Goal: Transaction & Acquisition: Purchase product/service

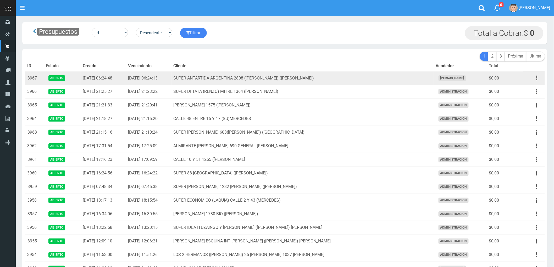
click at [537, 79] on icon "button" at bounding box center [537, 78] width 1 height 9
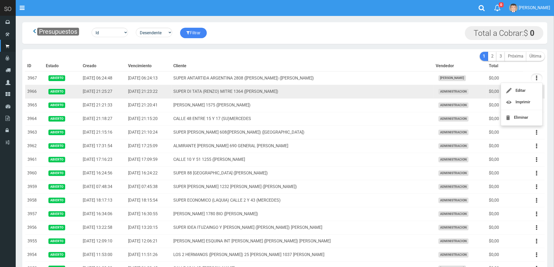
click at [392, 91] on td "SUPER DI TATA (RENZO) MITRE 1364 (GILES)" at bounding box center [303, 92] width 262 height 14
drag, startPoint x: 536, startPoint y: 91, endPoint x: 525, endPoint y: 100, distance: 14.3
click at [536, 91] on button "button" at bounding box center [537, 91] width 12 height 9
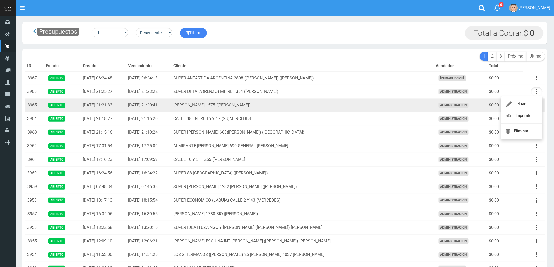
click at [359, 106] on td "LUCIANO REYES 1575 (CAMPANA)" at bounding box center [303, 106] width 262 height 14
click at [536, 105] on button "button" at bounding box center [537, 105] width 12 height 9
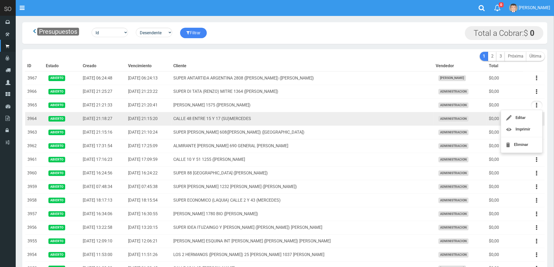
click at [370, 120] on td "CALLE 48 ENTRE 15 Y 17 (SU)MERCEDES" at bounding box center [303, 119] width 262 height 14
click at [535, 121] on button "button" at bounding box center [537, 118] width 12 height 9
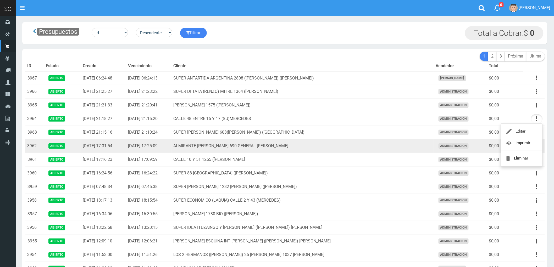
click at [391, 149] on td "ALMIRANTE [PERSON_NAME] 690 GENERAL [PERSON_NAME]" at bounding box center [303, 147] width 262 height 14
click at [535, 147] on button "button" at bounding box center [537, 146] width 12 height 9
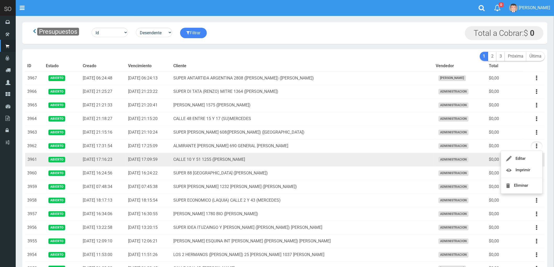
click at [381, 162] on td "CALLE 10 Y 51 1255 ([PERSON_NAME]" at bounding box center [303, 160] width 262 height 14
click at [538, 160] on icon "button" at bounding box center [537, 159] width 1 height 9
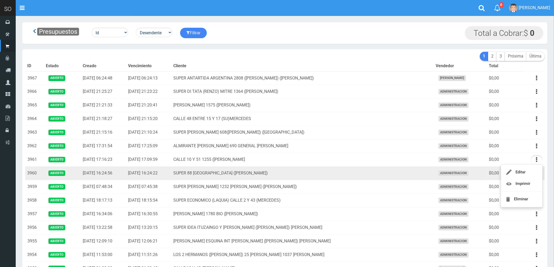
click at [387, 171] on td "SUPER 88 [GEOGRAPHIC_DATA] ([PERSON_NAME])" at bounding box center [303, 174] width 262 height 14
click at [536, 175] on button "button" at bounding box center [537, 173] width 12 height 9
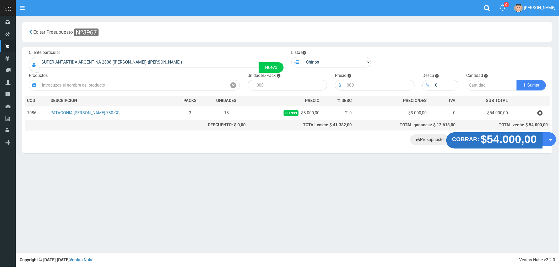
click at [495, 139] on strong "$54.000,00" at bounding box center [508, 139] width 56 height 12
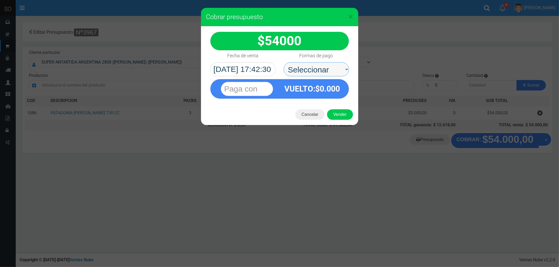
click at [303, 67] on select "Seleccionar Efectivo Tarjeta de Crédito Depósito Débito" at bounding box center [315, 69] width 65 height 14
select select "Efectivo"
click at [283, 62] on select "Seleccionar Efectivo Tarjeta de Crédito Depósito Débito" at bounding box center [315, 69] width 65 height 14
click at [341, 116] on button "Vender" at bounding box center [340, 115] width 26 height 10
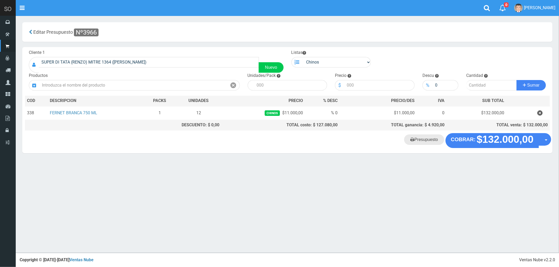
click at [418, 144] on link "Presupuesto" at bounding box center [424, 140] width 40 height 10
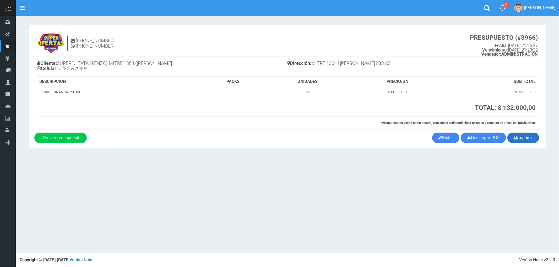
click at [533, 140] on button "Imprimir" at bounding box center [523, 138] width 32 height 10
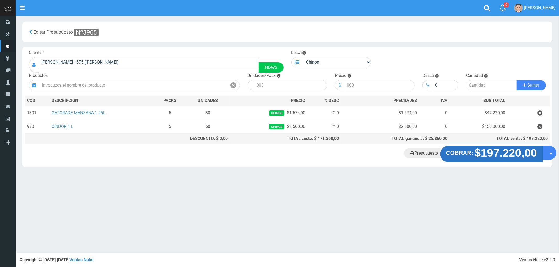
click at [493, 159] on strong "$197.220,00" at bounding box center [505, 153] width 63 height 12
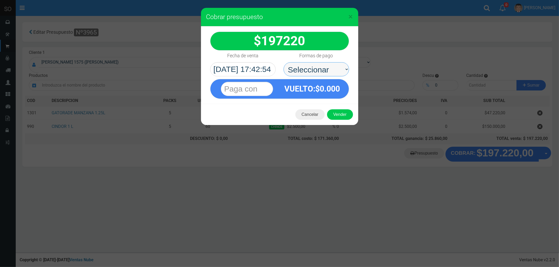
click at [303, 67] on select "Seleccionar Efectivo Tarjeta de Crédito Depósito Débito" at bounding box center [315, 69] width 65 height 14
select select "Efectivo"
click at [283, 62] on select "Seleccionar Efectivo Tarjeta de Crédito Depósito Débito" at bounding box center [315, 69] width 65 height 14
drag, startPoint x: 331, startPoint y: 111, endPoint x: 333, endPoint y: 113, distance: 3.4
click at [333, 113] on button "Vender" at bounding box center [340, 115] width 26 height 10
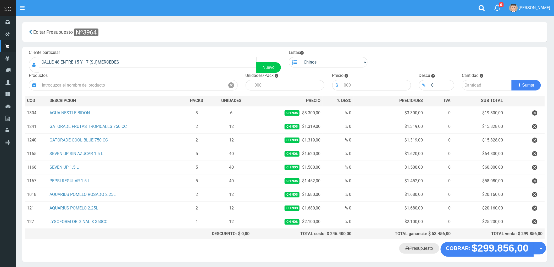
click at [418, 249] on link "Presupuesto" at bounding box center [420, 249] width 40 height 10
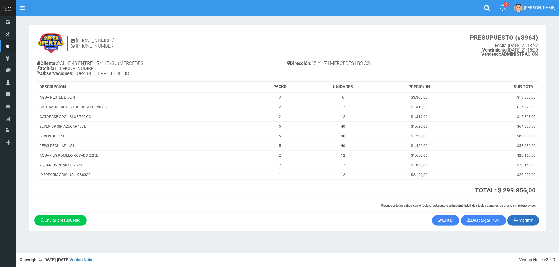
click at [525, 221] on button "Imprimir" at bounding box center [523, 221] width 32 height 10
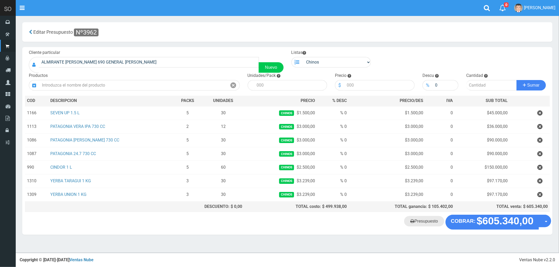
click at [431, 227] on link "Presupuesto" at bounding box center [424, 221] width 40 height 10
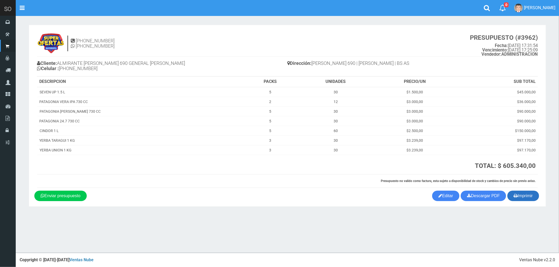
click at [523, 196] on button "Imprimir" at bounding box center [523, 196] width 32 height 10
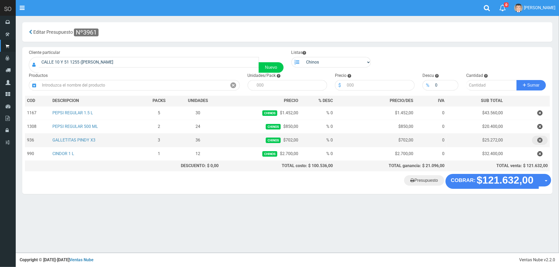
click at [540, 143] on icon "button" at bounding box center [539, 140] width 5 height 9
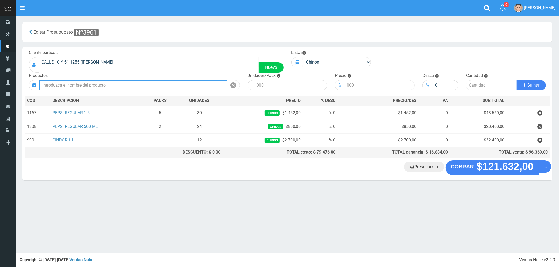
click at [78, 85] on input "text" at bounding box center [133, 85] width 188 height 10
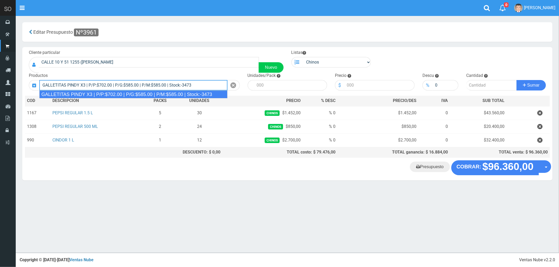
type input "GALLETITAS PINDY X3 | P/P:$702.00 | P/G:$585.00 | P/M:$585.00 | Stock:-3473"
type input "12"
type input "702.00"
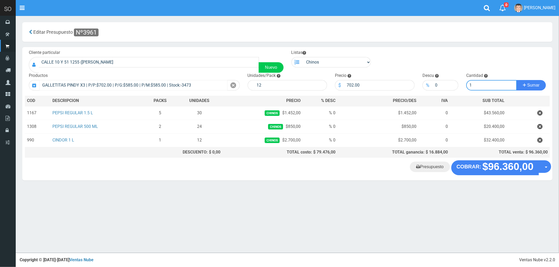
type input "1"
click at [516, 80] on button "Sumar" at bounding box center [530, 85] width 29 height 10
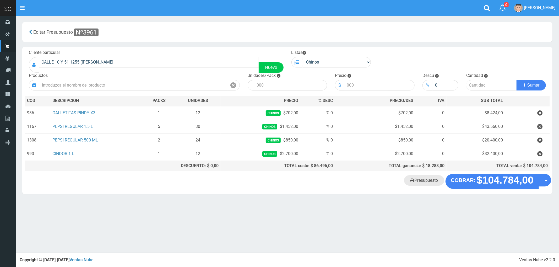
click at [426, 183] on link "Presupuesto" at bounding box center [424, 181] width 40 height 10
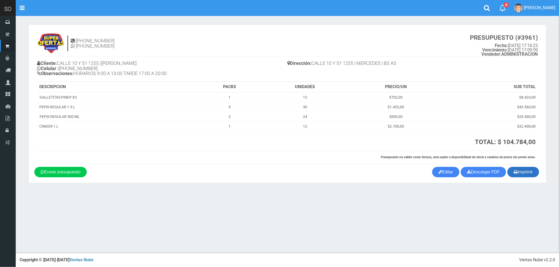
click at [525, 171] on button "Imprimir" at bounding box center [523, 172] width 32 height 10
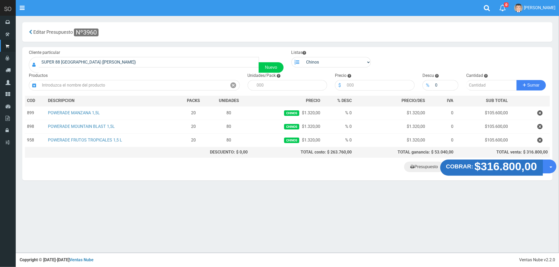
click at [469, 170] on strong "COBRAR:" at bounding box center [459, 167] width 27 height 6
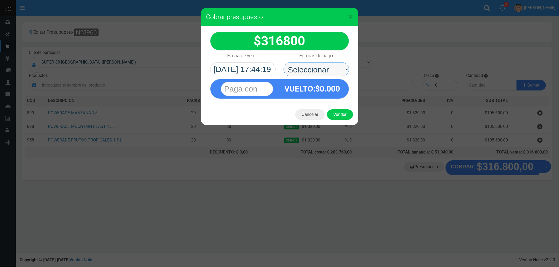
drag, startPoint x: 304, startPoint y: 67, endPoint x: 304, endPoint y: 74, distance: 7.3
click at [304, 67] on select "Seleccionar Efectivo Tarjeta de Crédito Depósito Débito" at bounding box center [315, 69] width 65 height 14
select select "Efectivo"
click at [283, 62] on select "Seleccionar Efectivo Tarjeta de Crédito Depósito Débito" at bounding box center [315, 69] width 65 height 14
click at [341, 119] on button "Vender" at bounding box center [340, 115] width 26 height 10
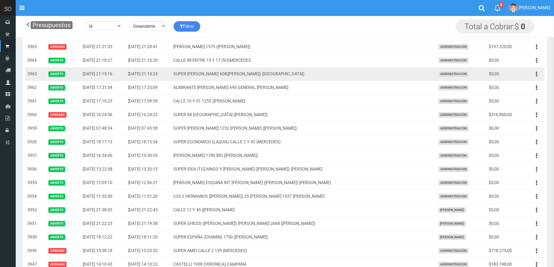
scroll to position [87, 0]
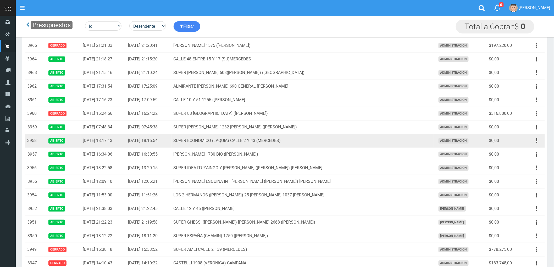
click at [375, 141] on td "SUPER ECONOMICO (LAQUIA) CALLE 2 Y 43 (MERCEDES)" at bounding box center [303, 141] width 262 height 14
click at [536, 142] on button "button" at bounding box center [537, 140] width 12 height 9
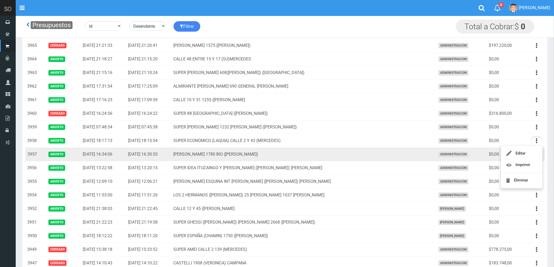
click at [386, 154] on td "MATEO GELVES 1780 BIO (ESCOBAR)" at bounding box center [303, 155] width 262 height 14
click at [535, 155] on button "button" at bounding box center [537, 154] width 12 height 9
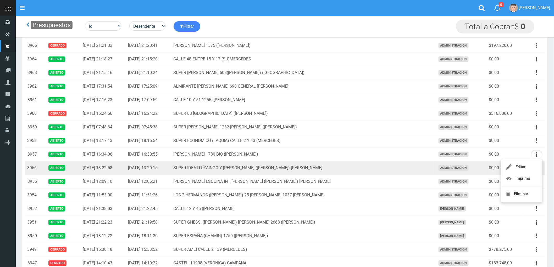
click at [396, 171] on td "SUPER IDEA ITUZAINGO Y MORENO (JUAN) GILES" at bounding box center [303, 169] width 262 height 14
click at [537, 167] on icon "button" at bounding box center [537, 168] width 1 height 9
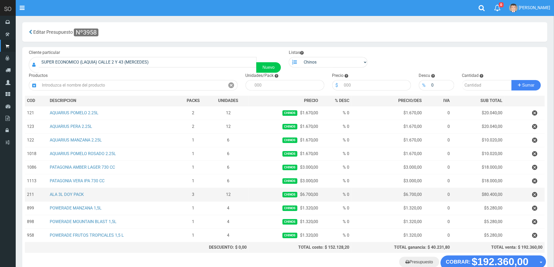
scroll to position [35, 0]
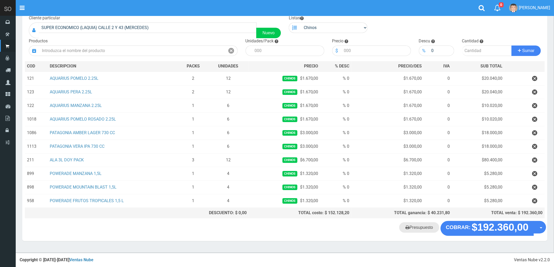
click at [418, 232] on link "Presupuesto" at bounding box center [420, 228] width 40 height 10
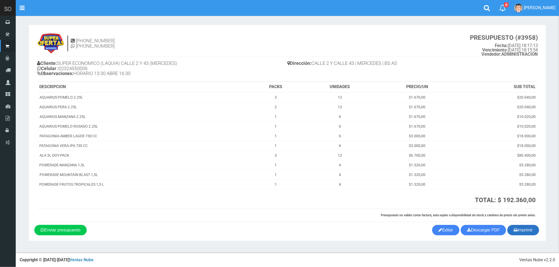
click at [537, 229] on button "Imprimir" at bounding box center [523, 230] width 32 height 10
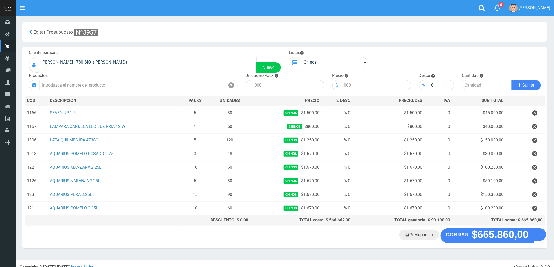
click at [55, 86] on input "text" at bounding box center [132, 85] width 186 height 10
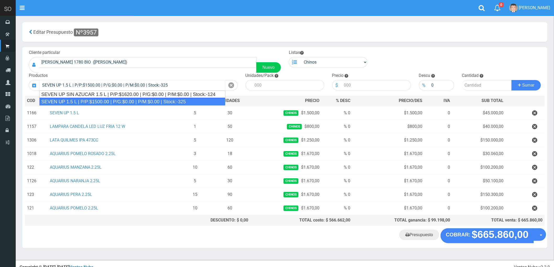
type input "SEVEN UP 1.5 L | P/P:$1500.00 | P/G:$0.00 | P/M:$0.00 | Stock:-325"
type input "6"
type input "1500.00"
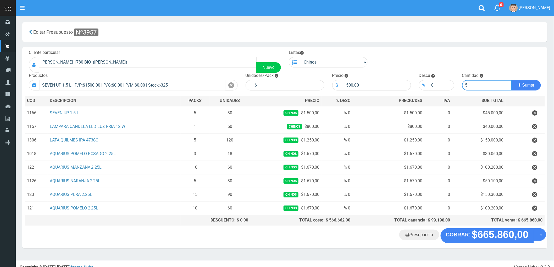
type input "5"
click at [512, 80] on button "Sumar" at bounding box center [526, 85] width 29 height 10
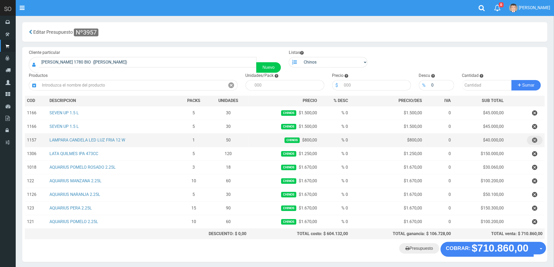
click at [533, 138] on icon "button" at bounding box center [535, 140] width 5 height 9
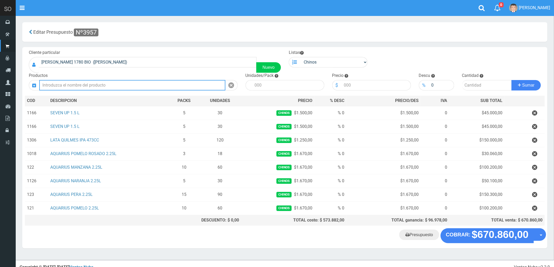
click at [81, 85] on input "text" at bounding box center [132, 85] width 186 height 10
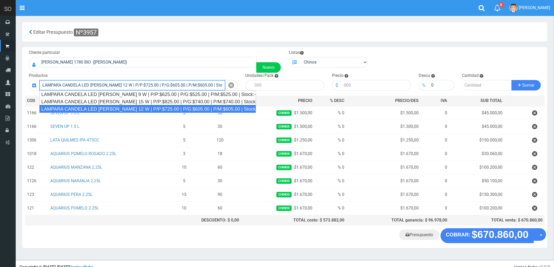
type input "LAMPARA CANDELA LED LUZ FRIA 12 W | P/P:$725.00 | P/G:$605.00 | P/M:$605.00 | S…"
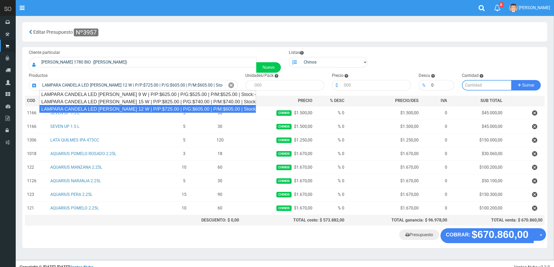
type input "50"
type input "725.00"
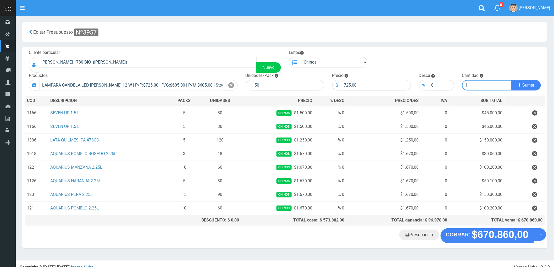
type input "1"
click at [512, 80] on button "Sumar" at bounding box center [526, 85] width 29 height 10
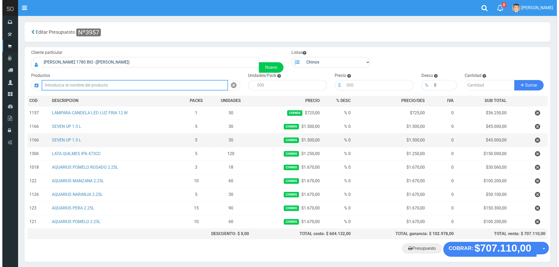
scroll to position [22, 0]
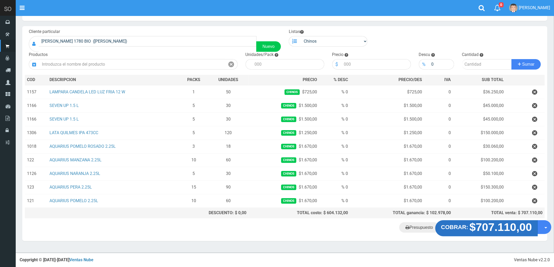
click at [478, 229] on strong "$707.110,00" at bounding box center [501, 227] width 63 height 12
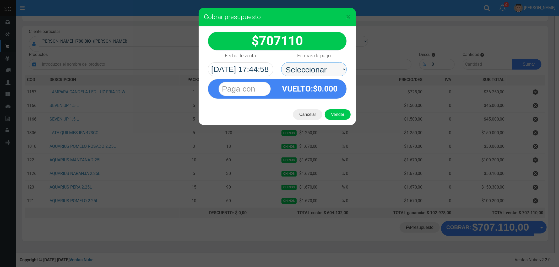
click at [303, 67] on select "Seleccionar Efectivo Tarjeta de Crédito Depósito Débito" at bounding box center [313, 69] width 65 height 14
select select "Efectivo"
click at [281, 62] on select "Seleccionar Efectivo Tarjeta de Crédito Depósito Débito" at bounding box center [313, 69] width 65 height 14
click at [343, 113] on button "Vender" at bounding box center [338, 115] width 26 height 10
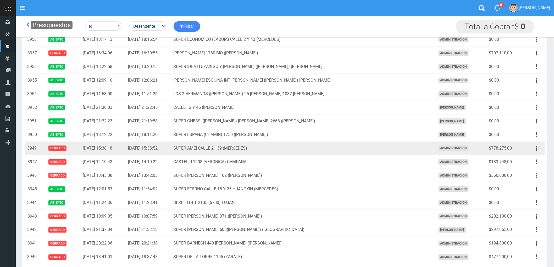
scroll to position [174, 0]
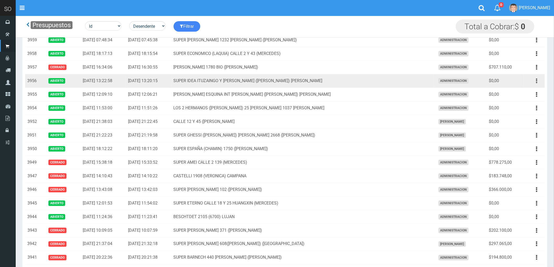
click at [537, 82] on icon "button" at bounding box center [537, 80] width 1 height 9
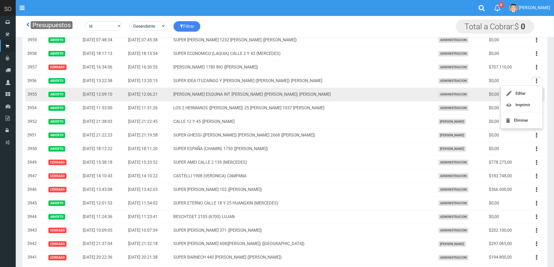
click at [413, 96] on td "[PERSON_NAME] ESQUINA INT [PERSON_NAME] ([PERSON_NAME]) [PERSON_NAME]" at bounding box center [303, 95] width 262 height 14
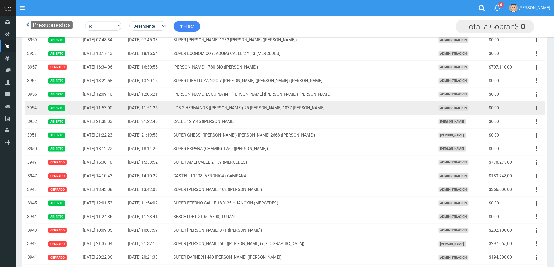
click at [393, 112] on td "LOS 2 HERMANOS ([PERSON_NAME]) 25 [PERSON_NAME] 1037 [PERSON_NAME]" at bounding box center [303, 109] width 262 height 14
click at [538, 108] on icon "button" at bounding box center [537, 108] width 1 height 9
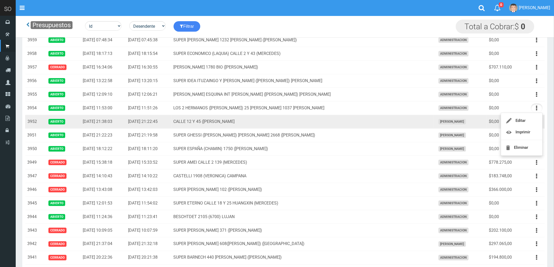
click at [373, 122] on td "CALLE 12 Y 45 (MARTIN) MERCEDES" at bounding box center [303, 122] width 262 height 14
click at [537, 123] on icon "button" at bounding box center [537, 121] width 1 height 9
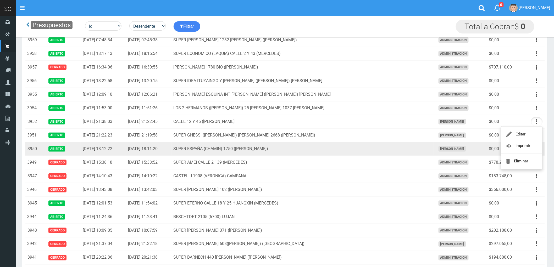
click at [389, 151] on td "SUPER ESPAÑA (CHAMIN) 1750 (ZARATE)" at bounding box center [303, 150] width 262 height 14
click at [535, 150] on button "button" at bounding box center [537, 149] width 12 height 9
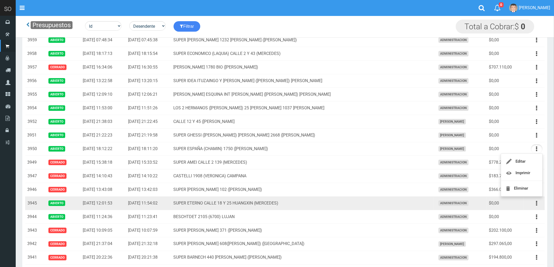
click at [367, 205] on td "SUPER ETERNO CALLE 18 Y 25 HUANGXIN (MERCEDES)" at bounding box center [303, 204] width 262 height 14
click at [537, 204] on icon "button" at bounding box center [537, 203] width 1 height 9
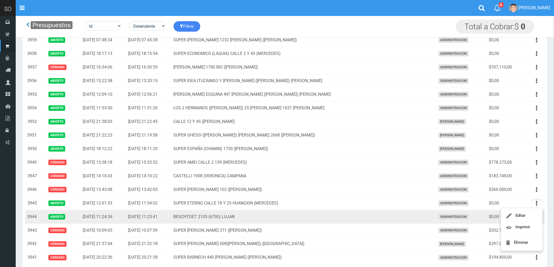
click at [357, 219] on td "BESCHTDET 2105 (6700) LUJAN" at bounding box center [303, 218] width 262 height 14
click at [538, 218] on button "button" at bounding box center [537, 217] width 12 height 9
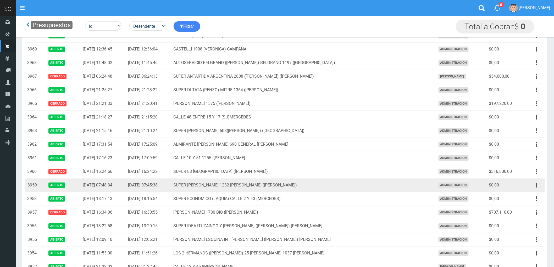
scroll to position [58, 0]
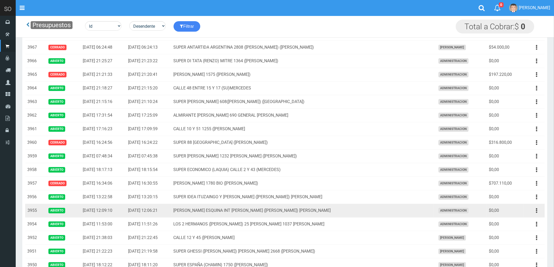
click at [384, 210] on td "BENJAMIN PAEZ ESQUINA INT MANNY (ANDY) RODRIGUEZ" at bounding box center [303, 211] width 262 height 14
click at [537, 211] on icon "button" at bounding box center [537, 210] width 1 height 9
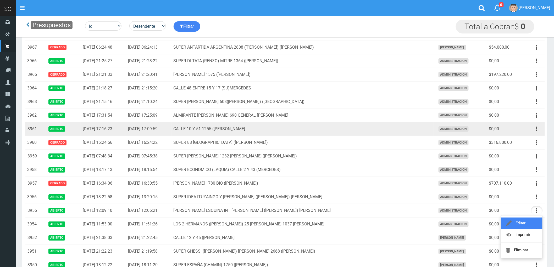
scroll to position [0, 0]
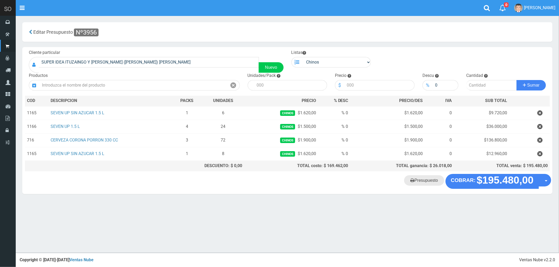
click at [432, 184] on link "Presupuesto" at bounding box center [424, 181] width 40 height 10
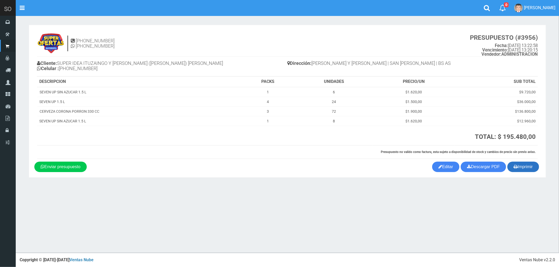
click at [526, 166] on button "Imprimir" at bounding box center [523, 167] width 32 height 10
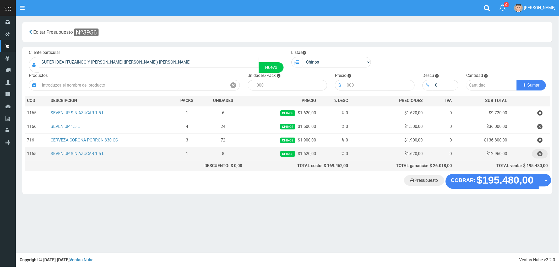
click at [540, 152] on icon "button" at bounding box center [539, 154] width 5 height 9
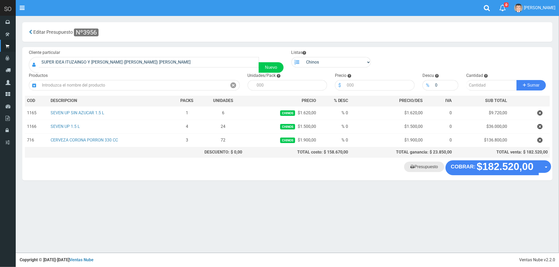
click at [426, 169] on link "Presupuesto" at bounding box center [424, 167] width 40 height 10
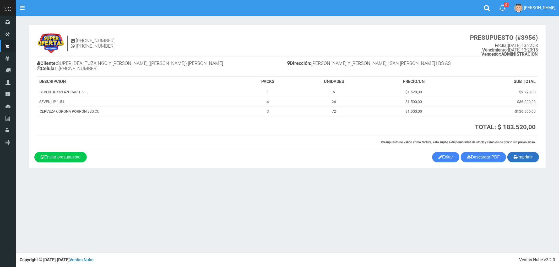
click at [530, 156] on button "Imprimir" at bounding box center [523, 157] width 32 height 10
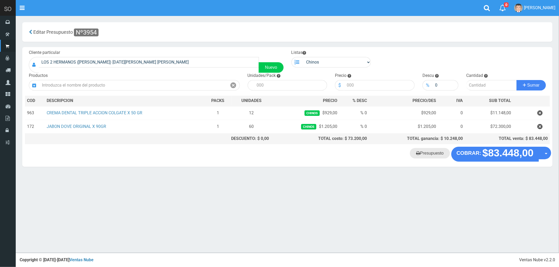
click at [431, 156] on link "Presupuesto" at bounding box center [430, 153] width 40 height 10
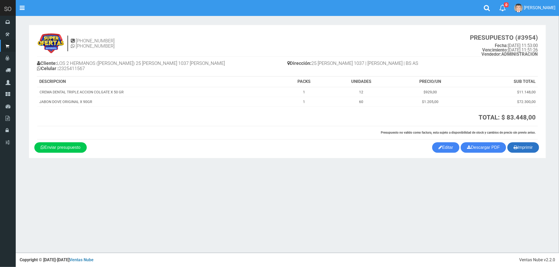
click at [527, 150] on button "Imprimir" at bounding box center [523, 148] width 32 height 10
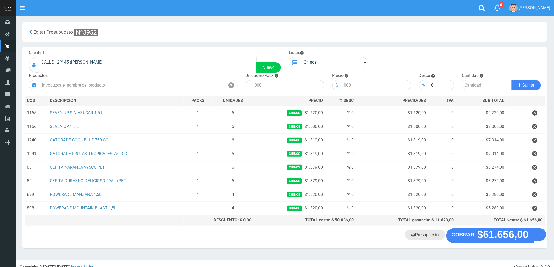
click at [421, 237] on link "Presupuesto" at bounding box center [425, 235] width 40 height 10
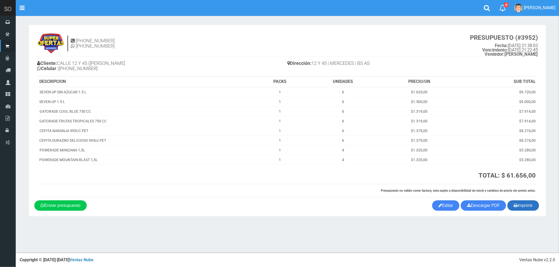
click at [530, 207] on button "Imprimir" at bounding box center [523, 206] width 32 height 10
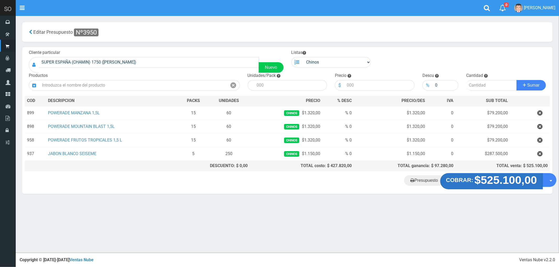
click at [489, 181] on strong "$525.100,00" at bounding box center [505, 180] width 63 height 12
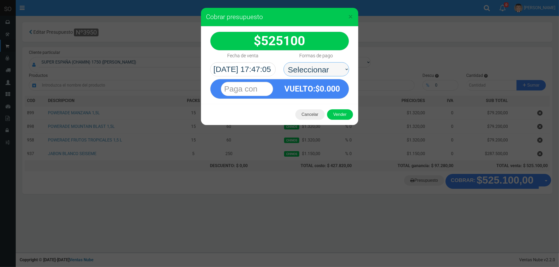
drag, startPoint x: 303, startPoint y: 70, endPoint x: 304, endPoint y: 75, distance: 5.5
click at [303, 70] on select "Seleccionar Efectivo Tarjeta de Crédito Depósito Débito" at bounding box center [315, 69] width 65 height 14
select select "Efectivo"
click at [283, 62] on select "Seleccionar Efectivo Tarjeta de Crédito Depósito Débito" at bounding box center [315, 69] width 65 height 14
click at [343, 113] on button "Vender" at bounding box center [340, 115] width 26 height 10
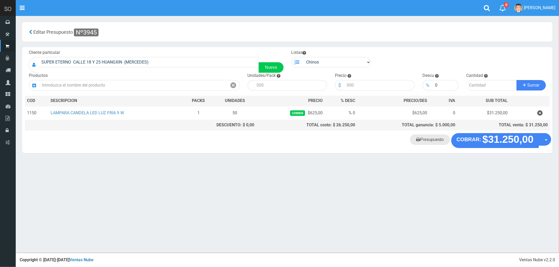
click at [423, 143] on link "Presupuesto" at bounding box center [430, 140] width 40 height 10
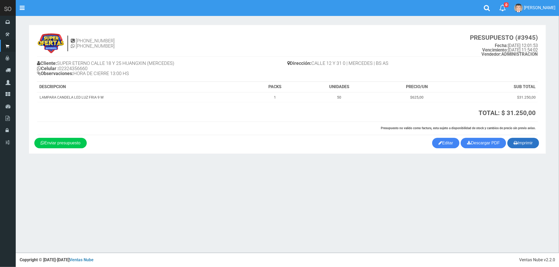
click at [531, 144] on button "Imprimir" at bounding box center [523, 143] width 32 height 10
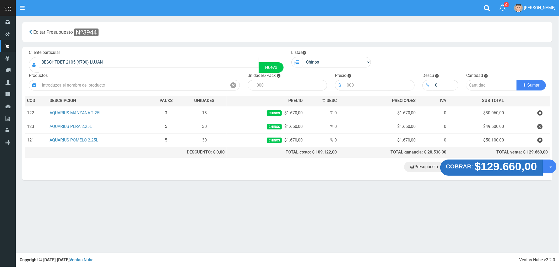
click at [491, 168] on strong "$129.660,00" at bounding box center [505, 167] width 63 height 12
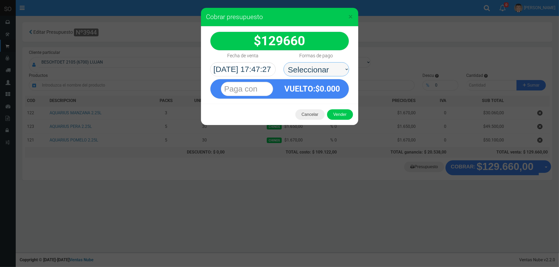
click at [303, 69] on select "Seleccionar Efectivo Tarjeta de Crédito Depósito Débito" at bounding box center [315, 69] width 65 height 14
select select "Efectivo"
click at [283, 62] on select "Seleccionar Efectivo Tarjeta de Crédito Depósito Débito" at bounding box center [315, 69] width 65 height 14
click at [335, 116] on button "Vender" at bounding box center [340, 115] width 26 height 10
